Goal: Navigation & Orientation: Find specific page/section

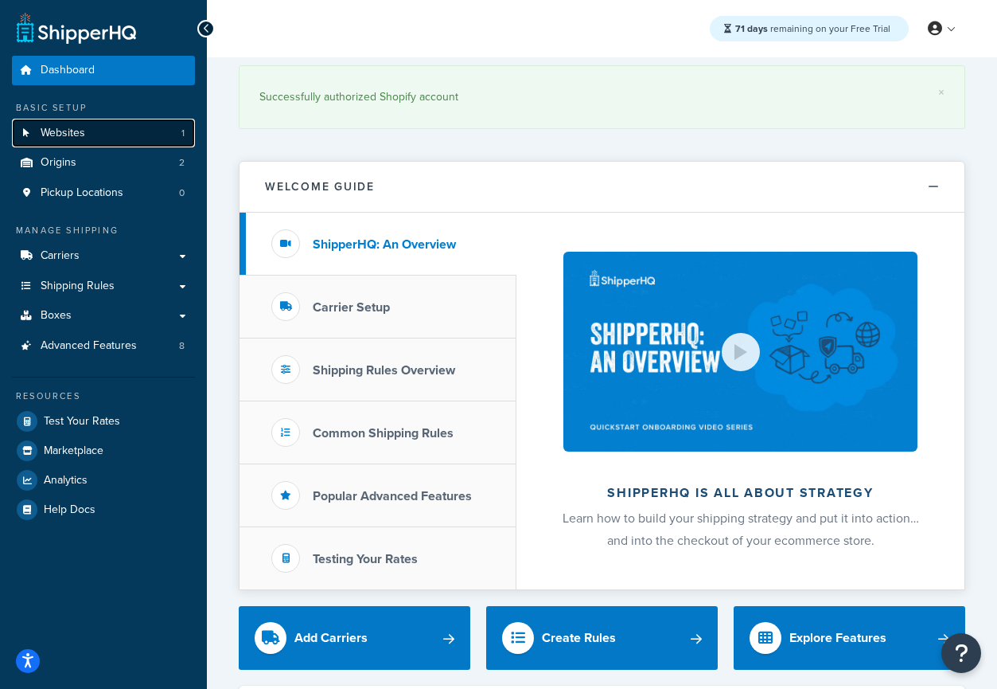
click at [121, 140] on link "Websites 1" at bounding box center [103, 133] width 183 height 29
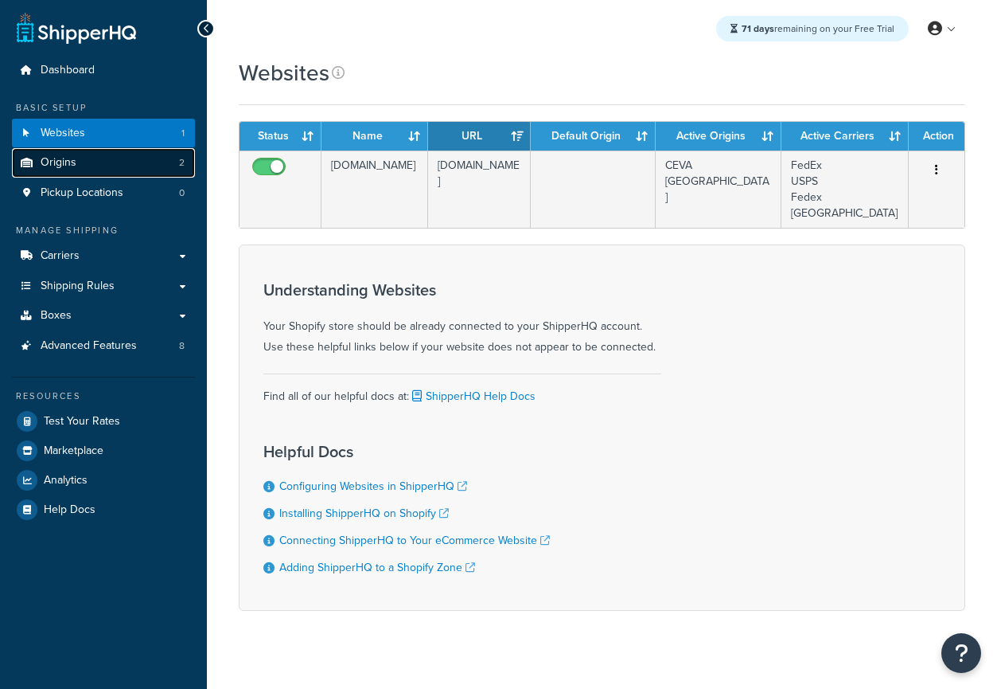
click at [83, 170] on link "Origins 2" at bounding box center [103, 162] width 183 height 29
